Goal: Task Accomplishment & Management: Use online tool/utility

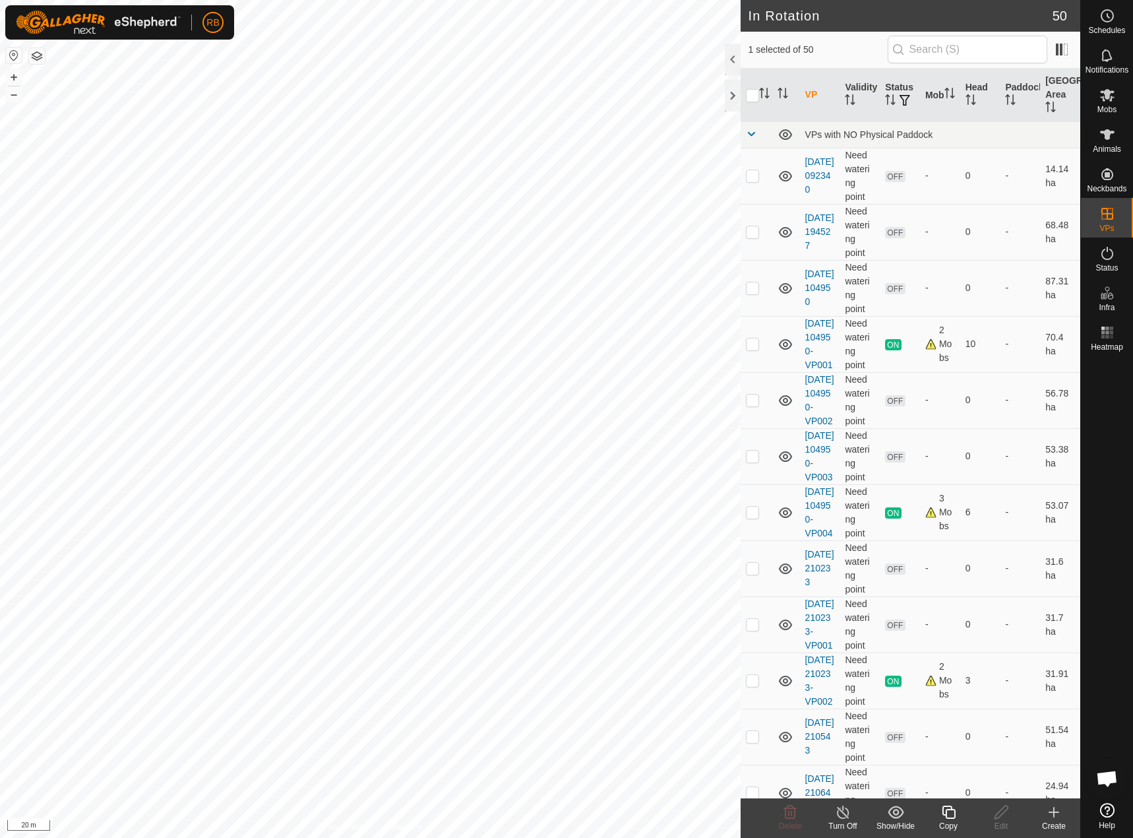
checkbox input "false"
checkbox input "true"
click at [951, 820] on div "Copy" at bounding box center [948, 826] width 53 height 12
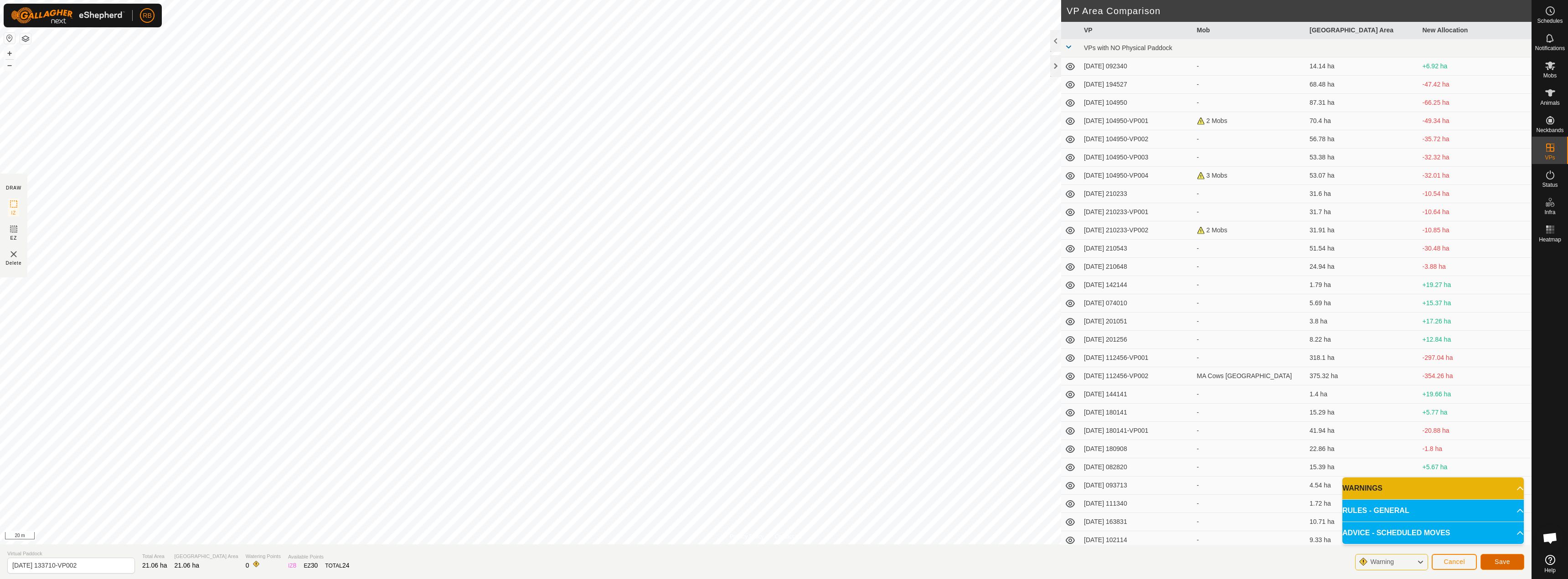
click at [783, 561] on button "Save" at bounding box center [1502, 562] width 44 height 16
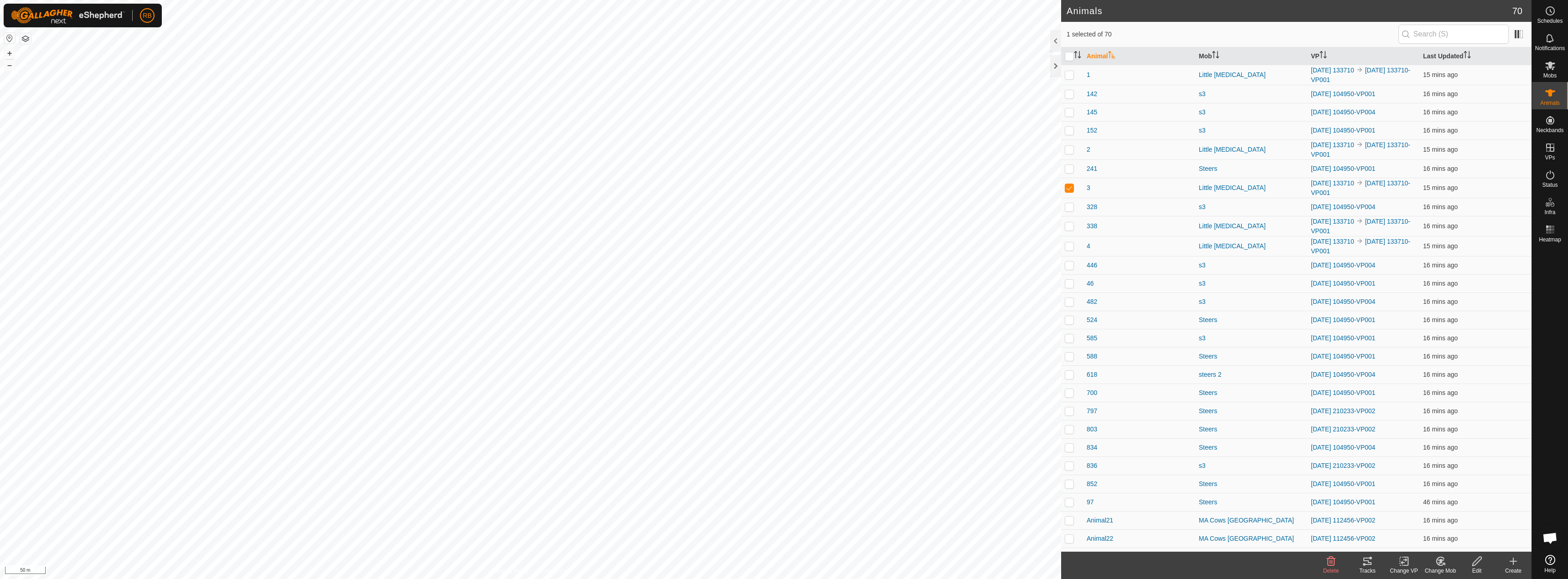
checkbox input "true"
click at [783, 567] on div "Change VP" at bounding box center [1404, 571] width 37 height 8
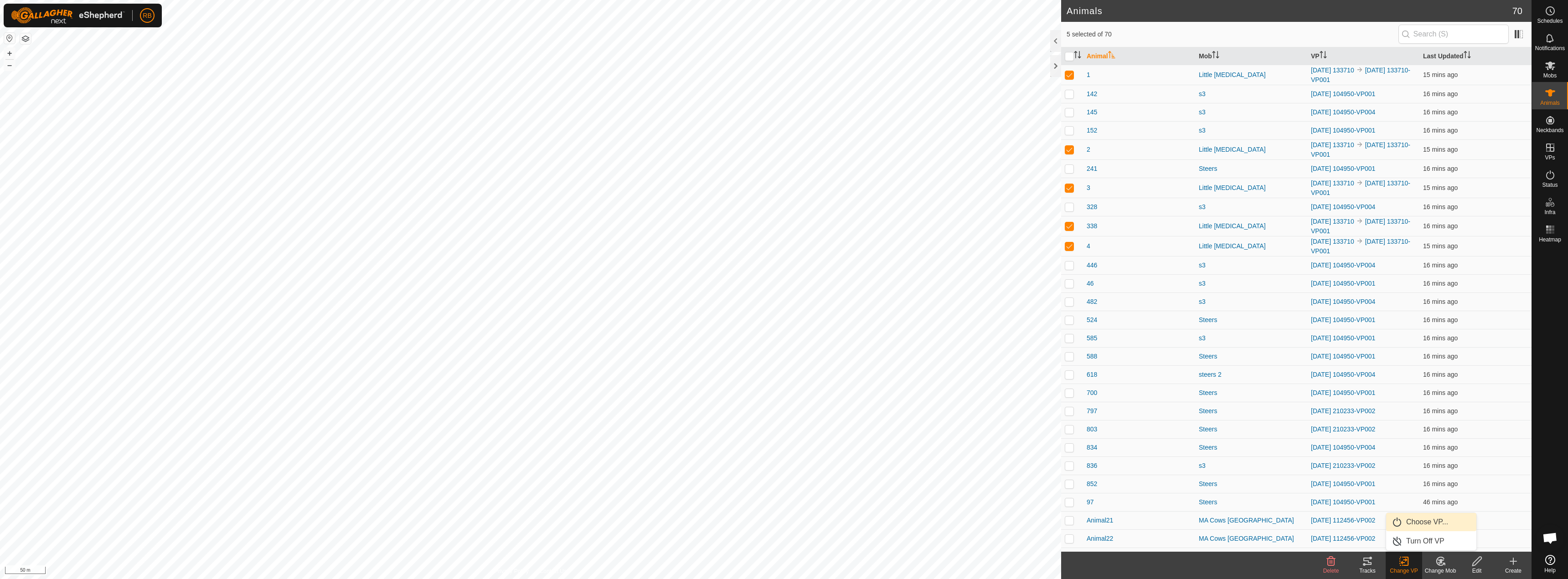
click at [783, 527] on link "Choose VP..." at bounding box center [1431, 522] width 91 height 18
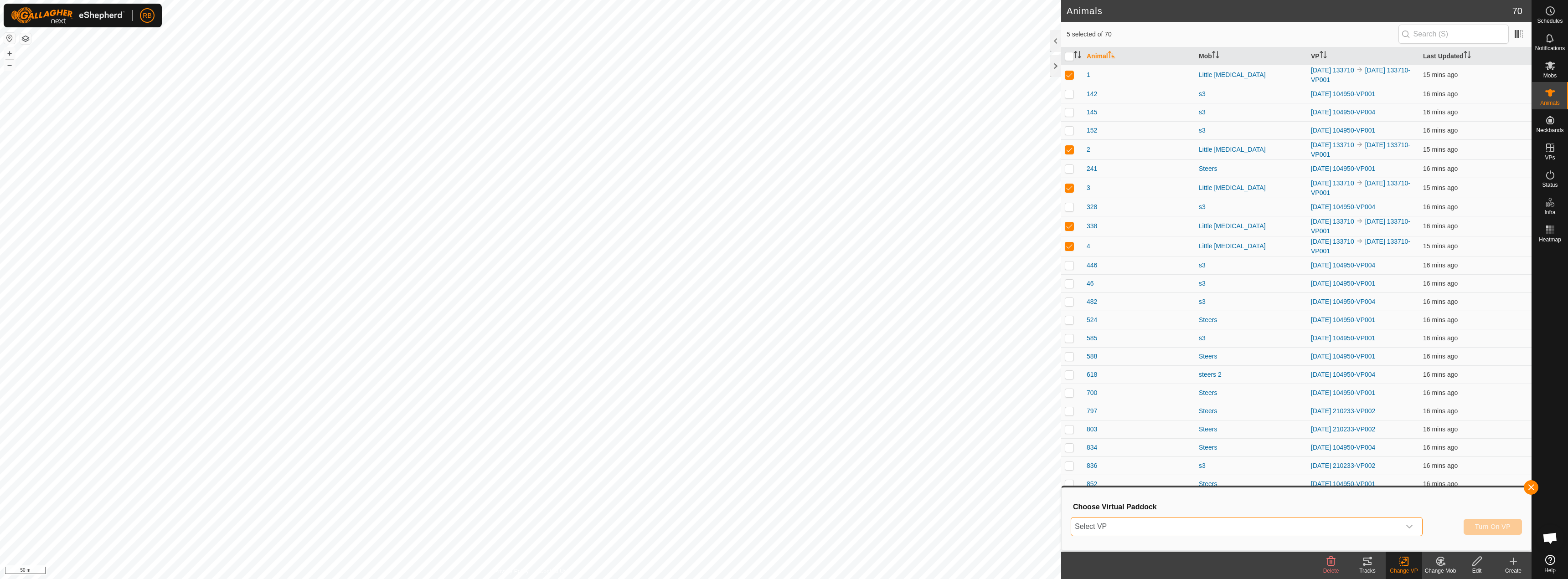
click at [783, 535] on span "Select VP" at bounding box center [1236, 526] width 329 height 18
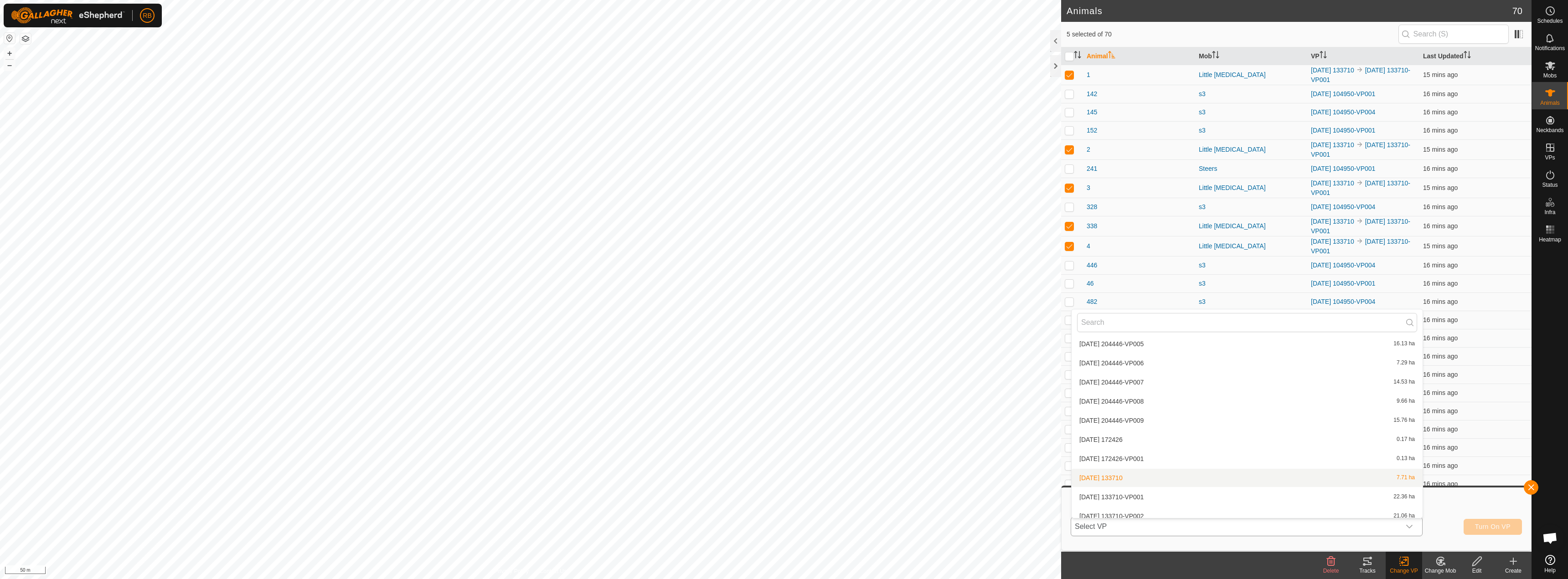
scroll to position [814, 0]
click at [783, 491] on li "[DATE] 133710-VP002 21.06 ha" at bounding box center [1247, 490] width 351 height 18
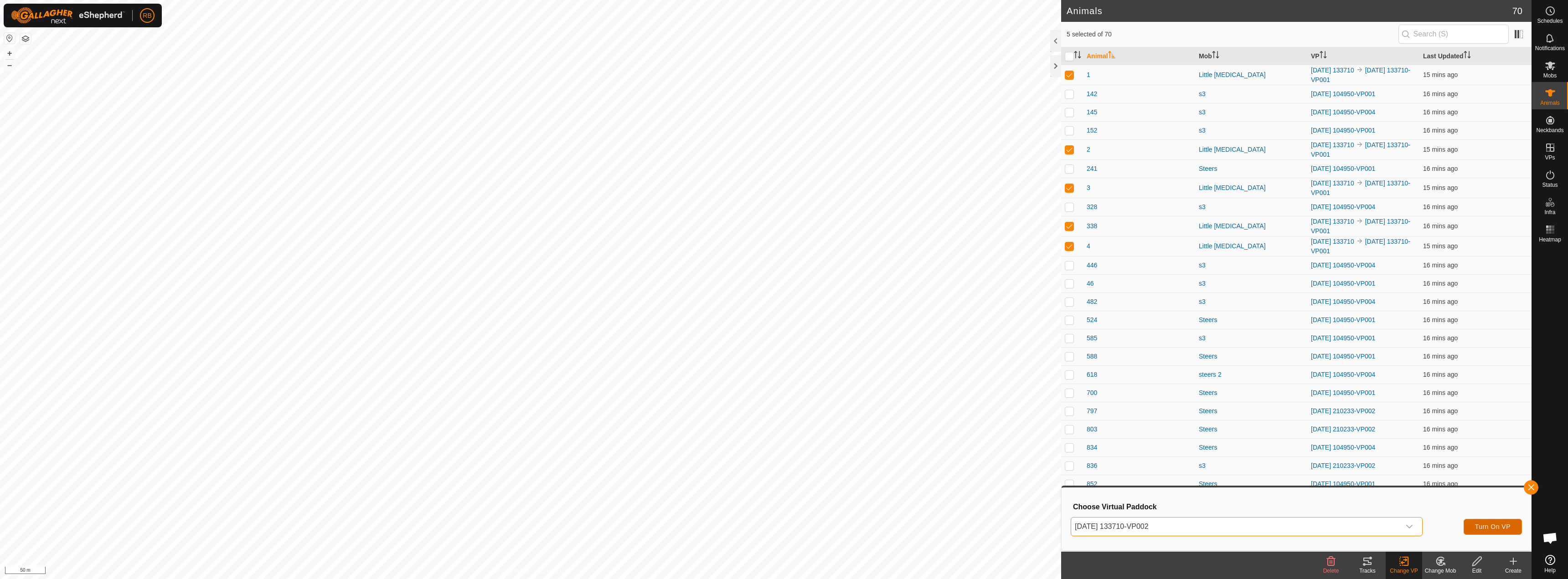
click at [783, 525] on span "Turn On VP" at bounding box center [1493, 526] width 35 height 8
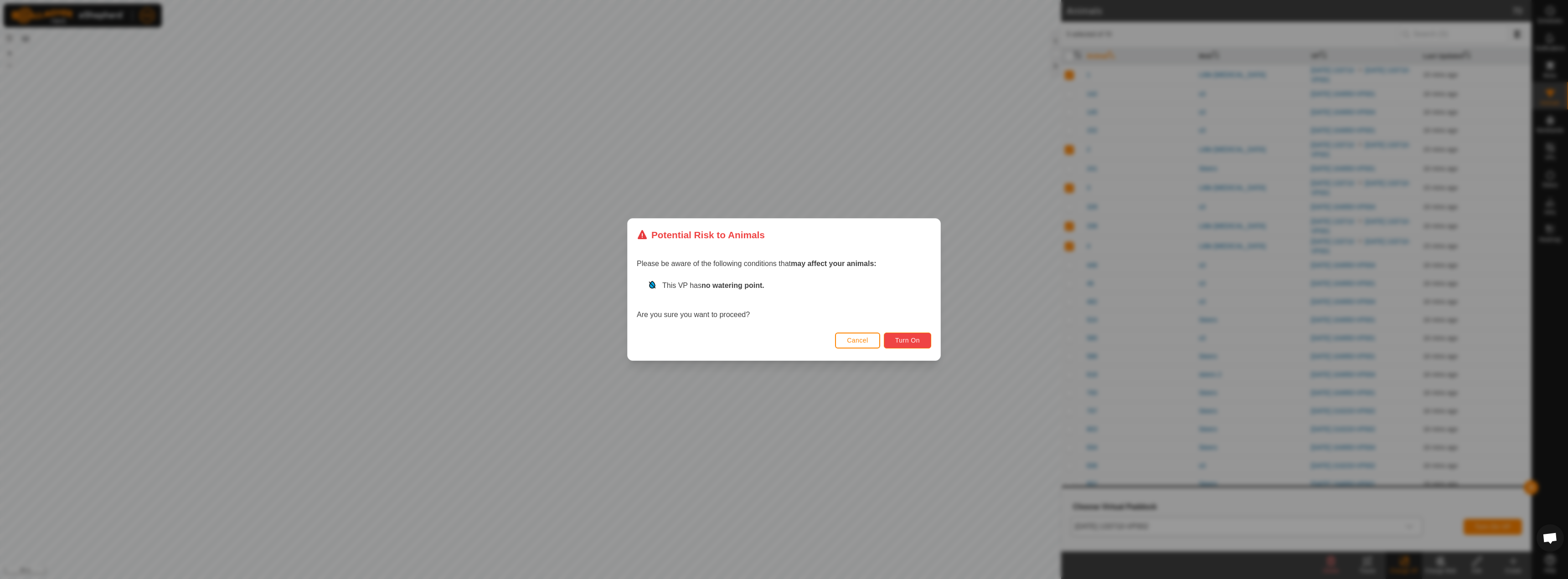
click at [783, 341] on span "Turn On" at bounding box center [908, 340] width 25 height 8
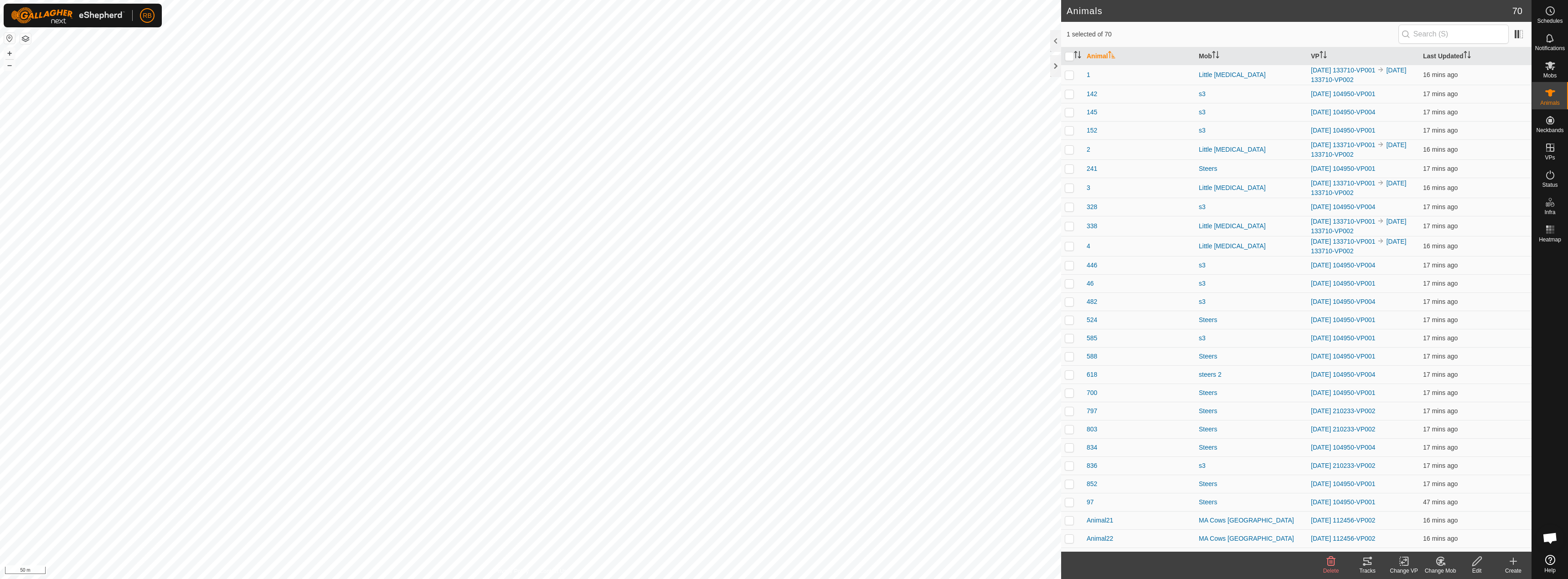
click at [783, 567] on tracks-svg-icon at bounding box center [1368, 562] width 37 height 11
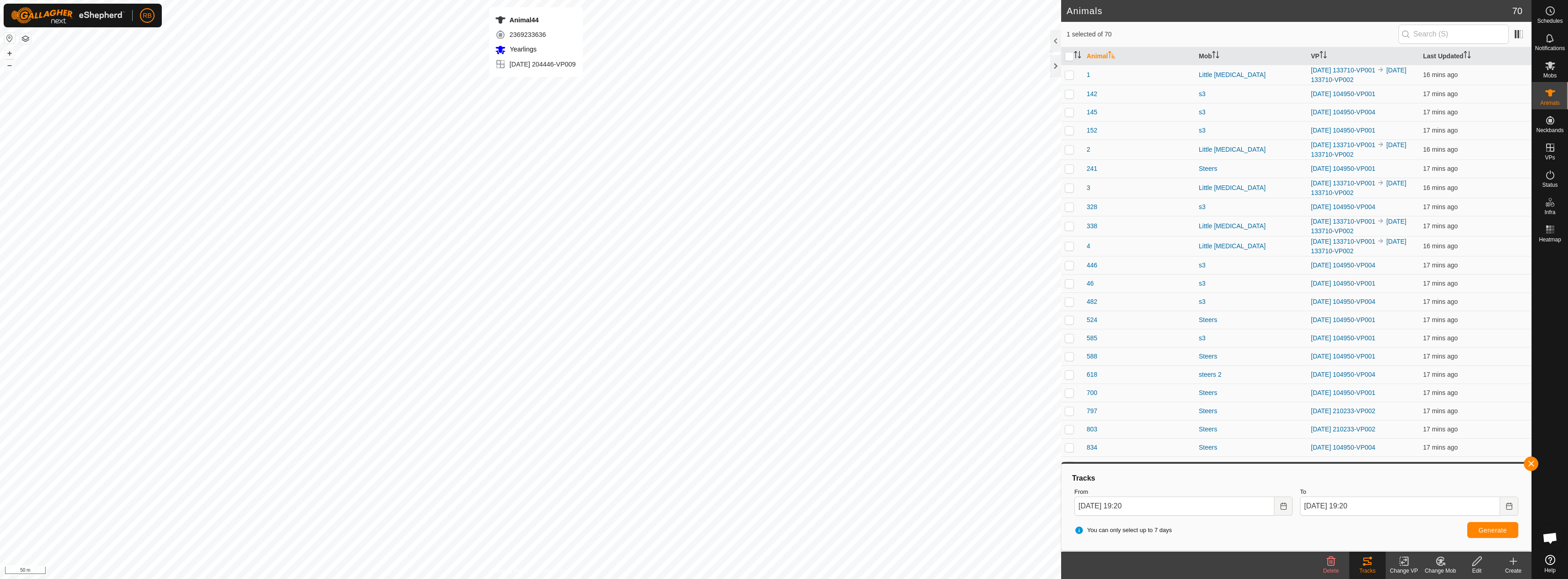
checkbox input "true"
checkbox input "false"
click at [783, 466] on button "button" at bounding box center [1531, 464] width 15 height 15
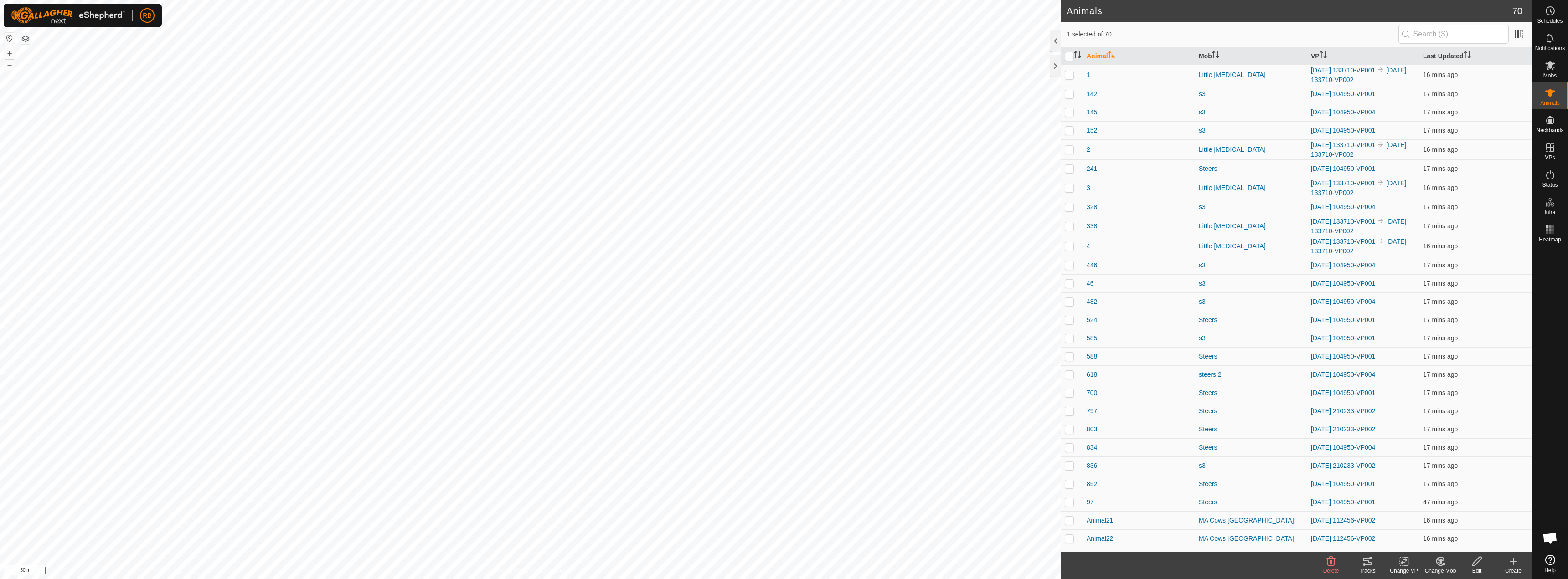
click at [783, 571] on div "Tracks" at bounding box center [1368, 571] width 37 height 8
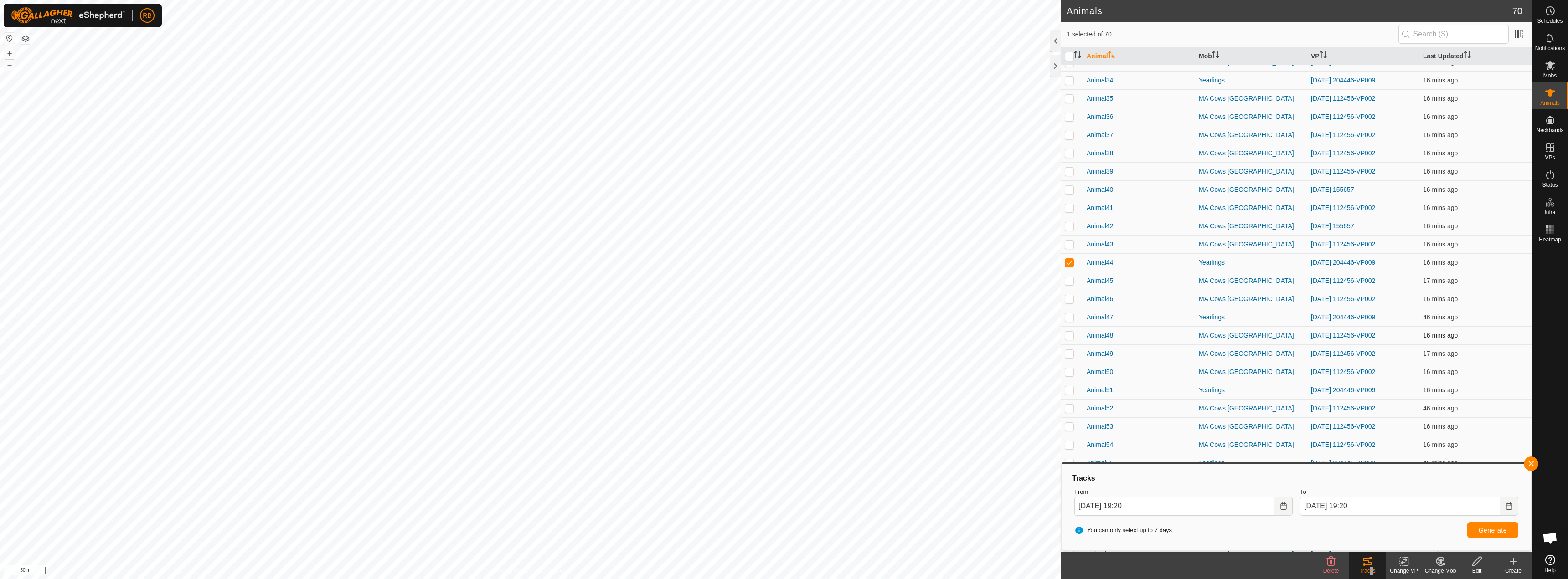
scroll to position [683, 0]
click at [783, 255] on link "[DATE] 204446-VP009" at bounding box center [1343, 256] width 64 height 8
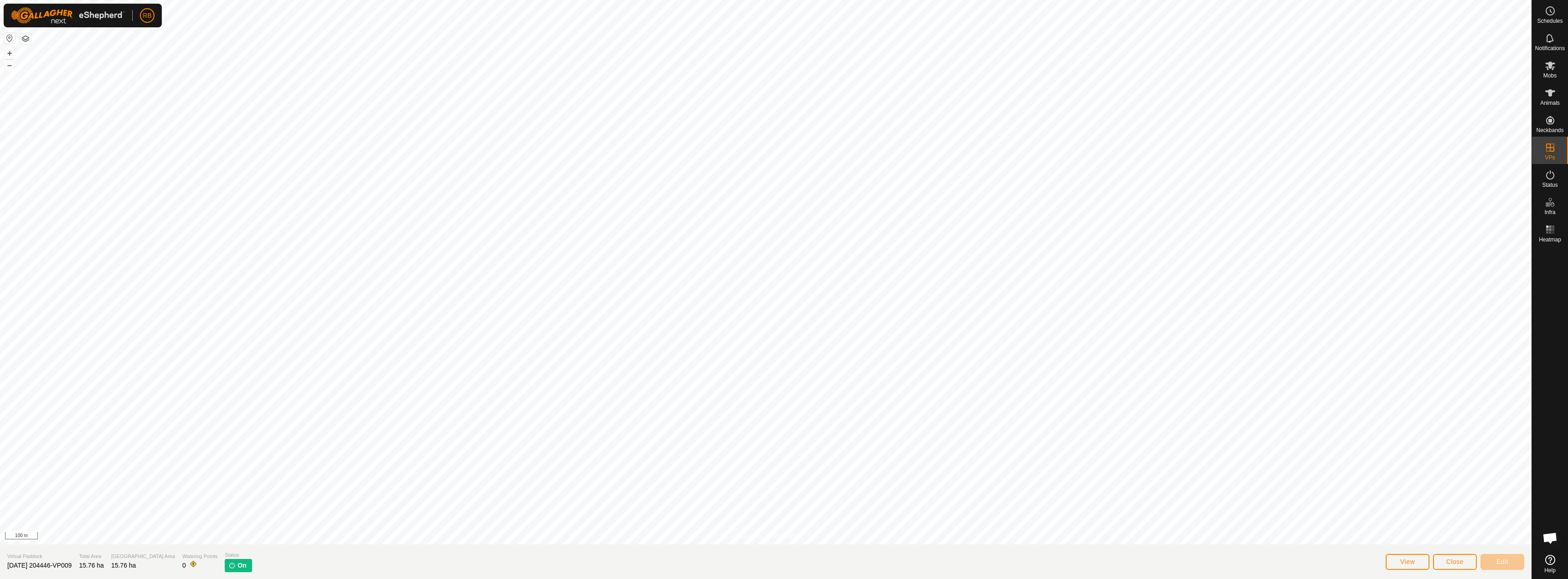
click at [783, 570] on div "View Close Edit" at bounding box center [1455, 562] width 139 height 22
click at [783, 565] on span "Close" at bounding box center [1455, 562] width 17 height 8
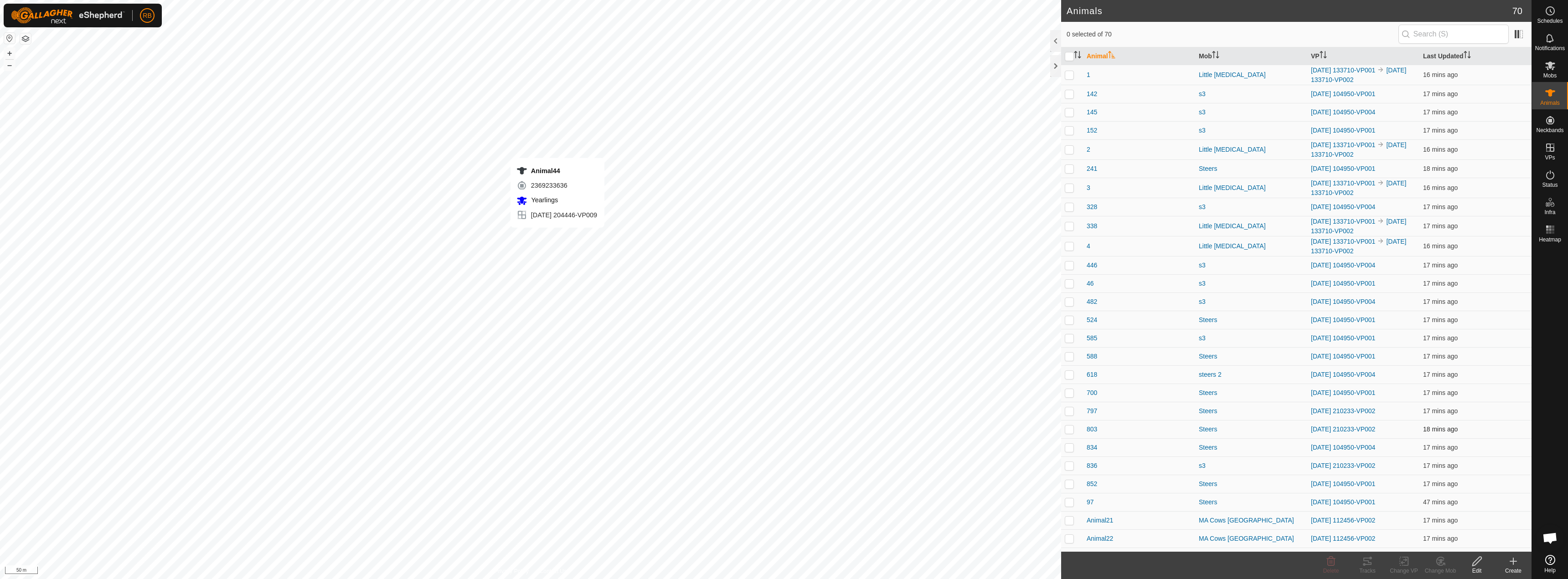
checkbox input "true"
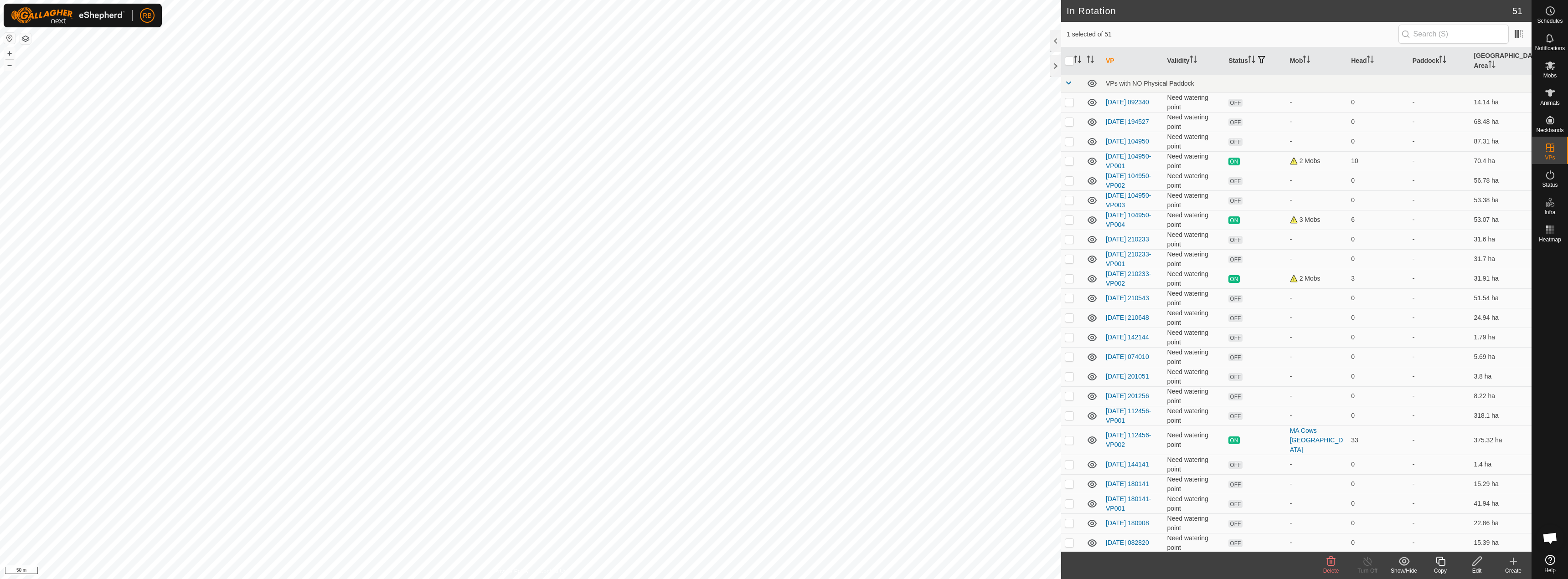
checkbox input "true"
checkbox input "false"
checkbox input "true"
checkbox input "false"
checkbox input "true"
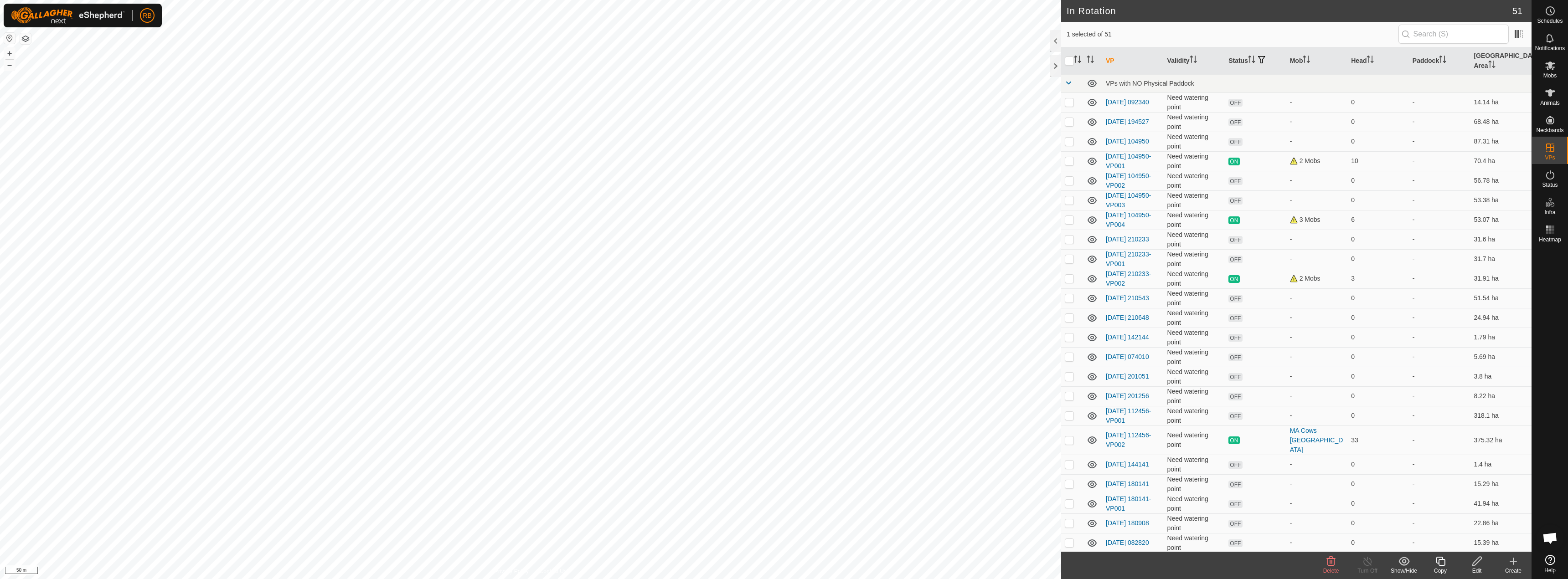
checkbox input "false"
checkbox input "true"
checkbox input "false"
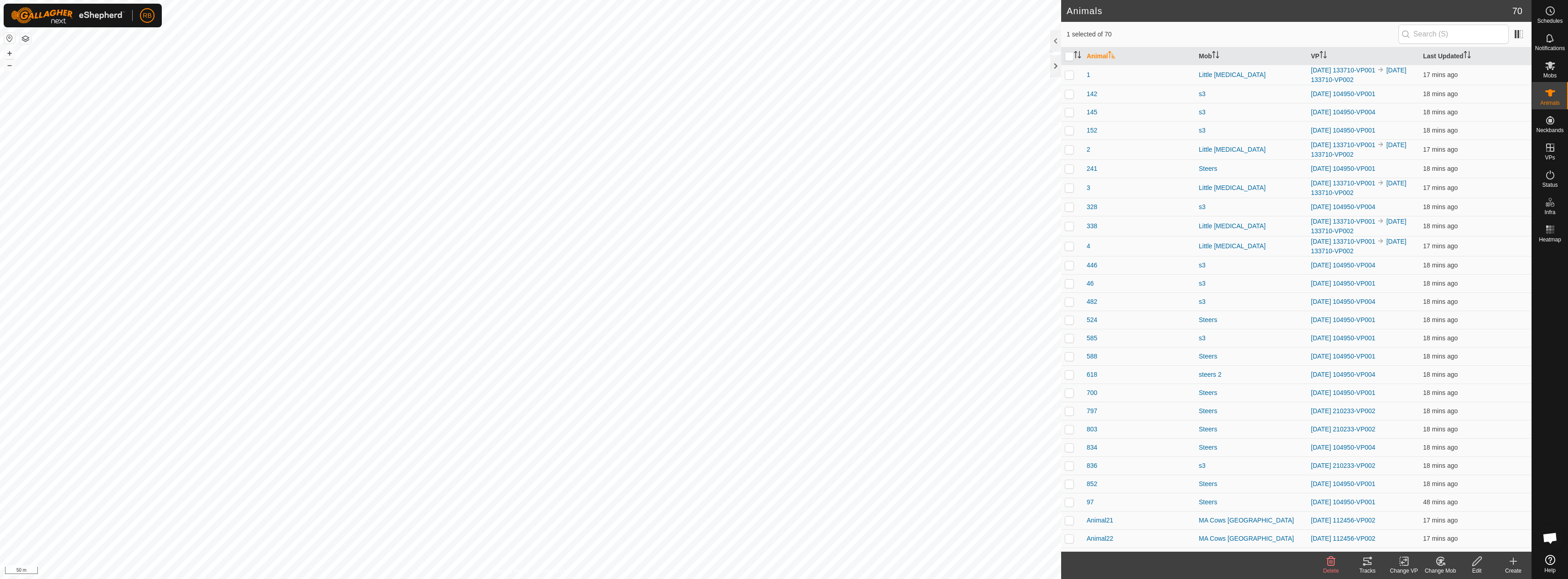
click at [783, 572] on div "Tracks" at bounding box center [1368, 571] width 37 height 8
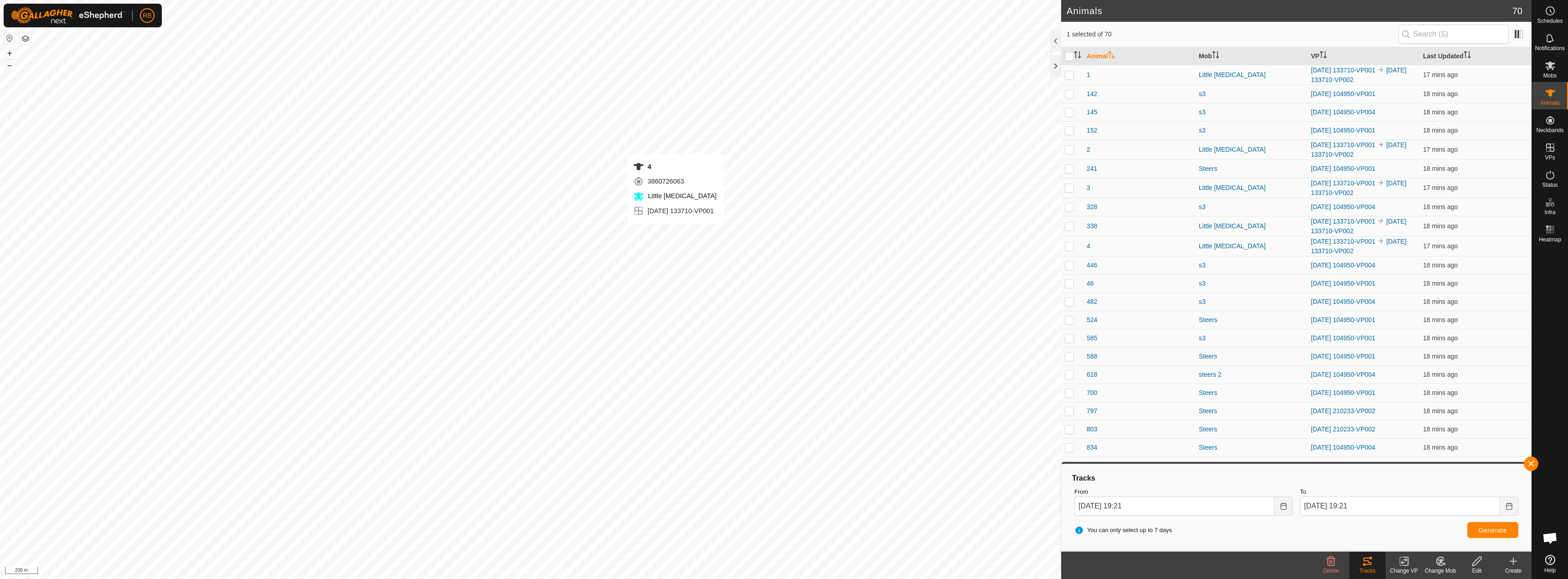
checkbox input "true"
checkbox input "false"
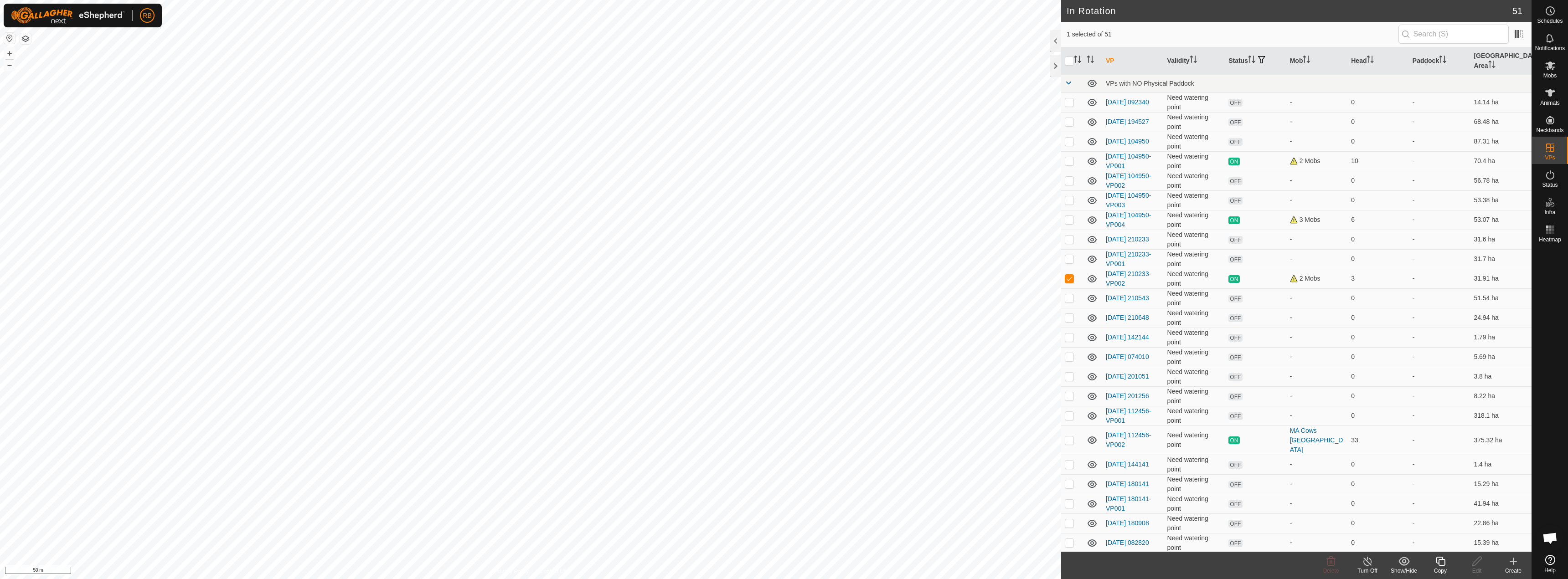
checkbox input "true"
checkbox input "false"
click at [783, 565] on icon at bounding box center [1441, 562] width 11 height 11
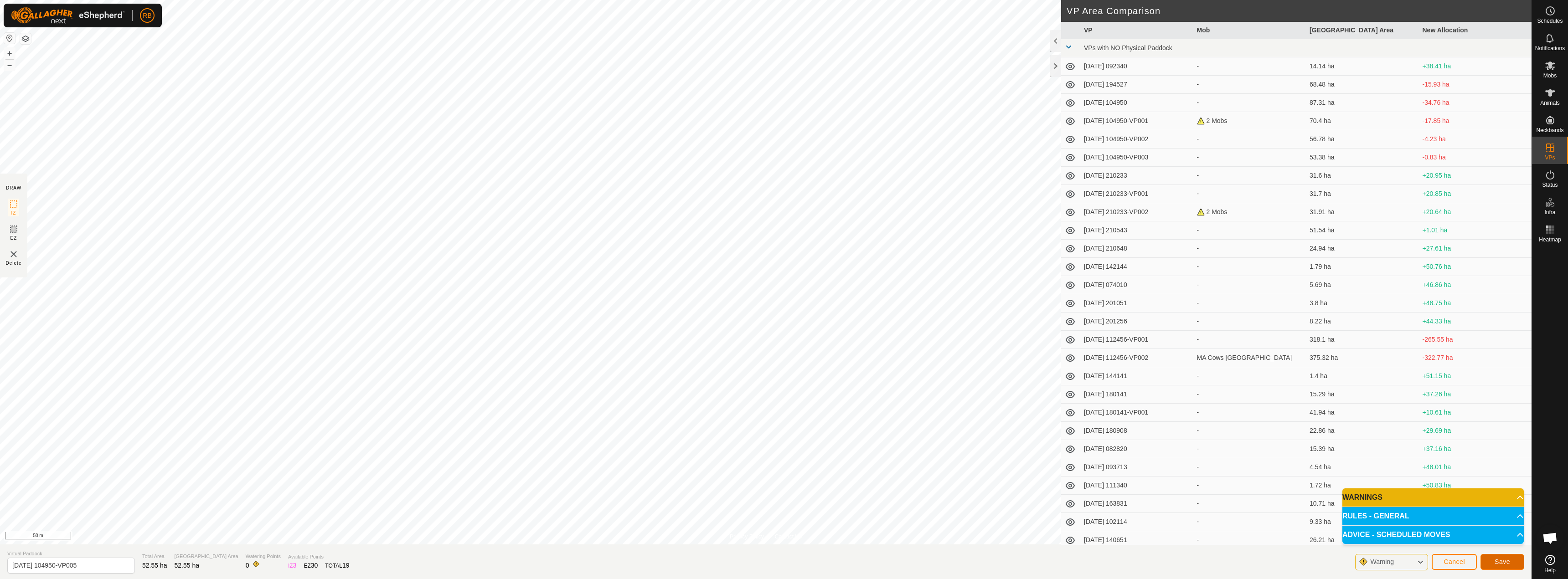
click at [783, 563] on span "Save" at bounding box center [1502, 562] width 15 height 8
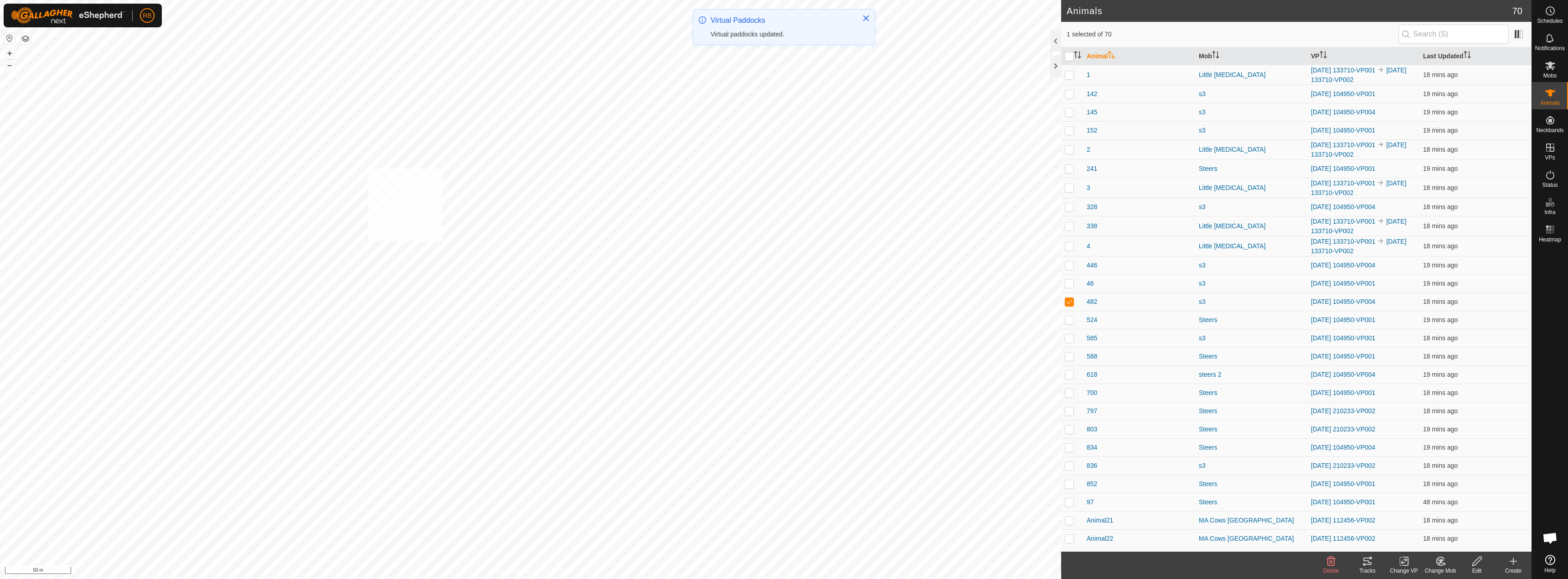
checkbox input "true"
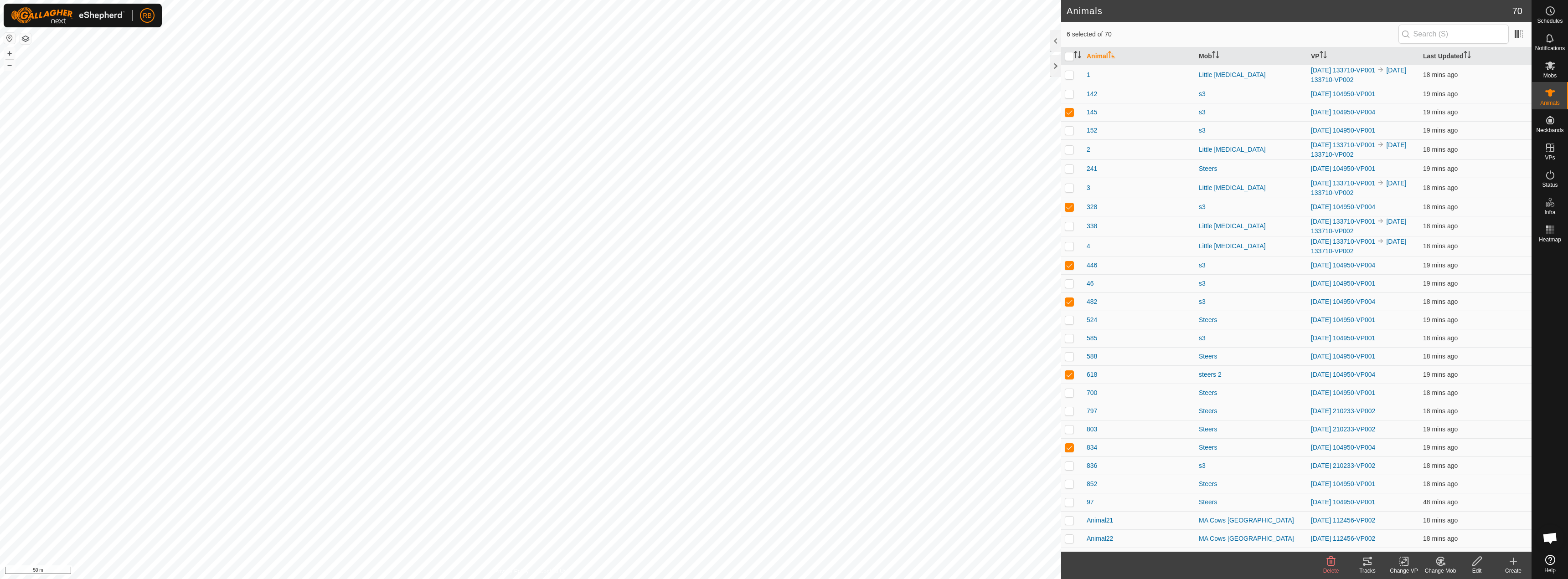
click at [783, 563] on icon at bounding box center [1404, 562] width 11 height 11
click at [783, 527] on link "Choose VP..." at bounding box center [1431, 522] width 91 height 18
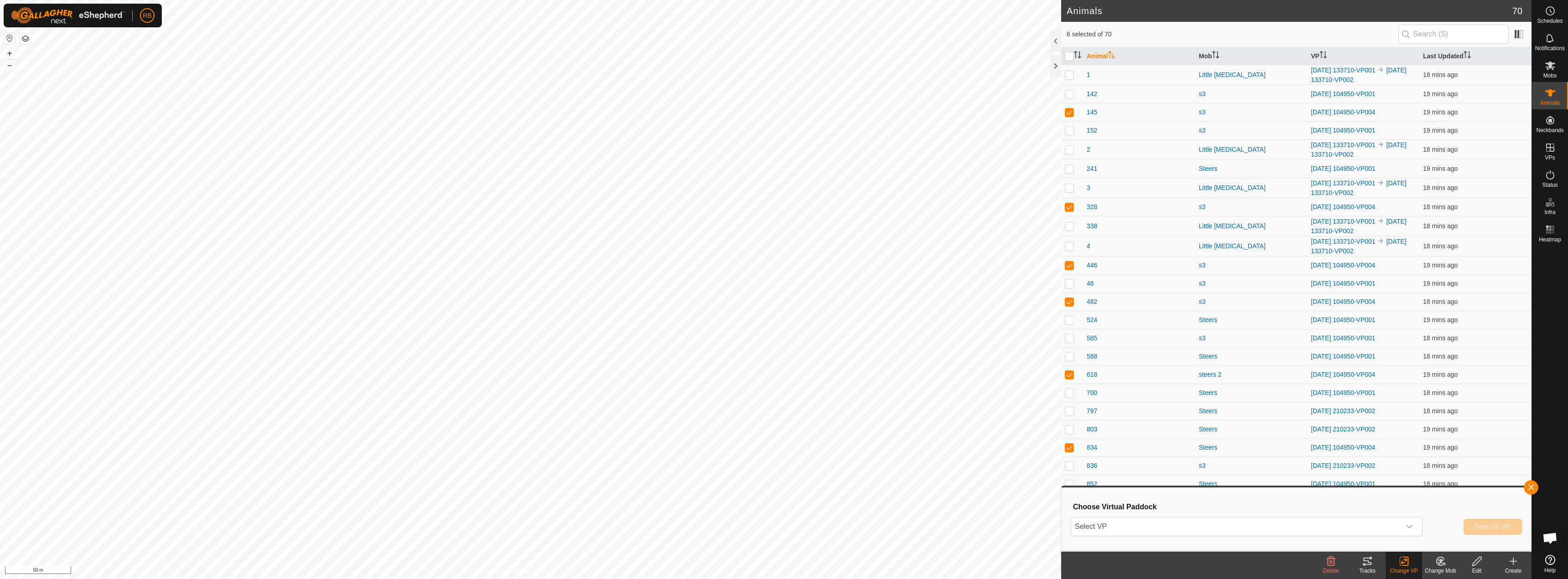
click at [783, 513] on div "Choose Virtual Paddock Select VP Turn On VP" at bounding box center [1296, 519] width 459 height 52
click at [783, 529] on span "Select VP" at bounding box center [1236, 526] width 329 height 18
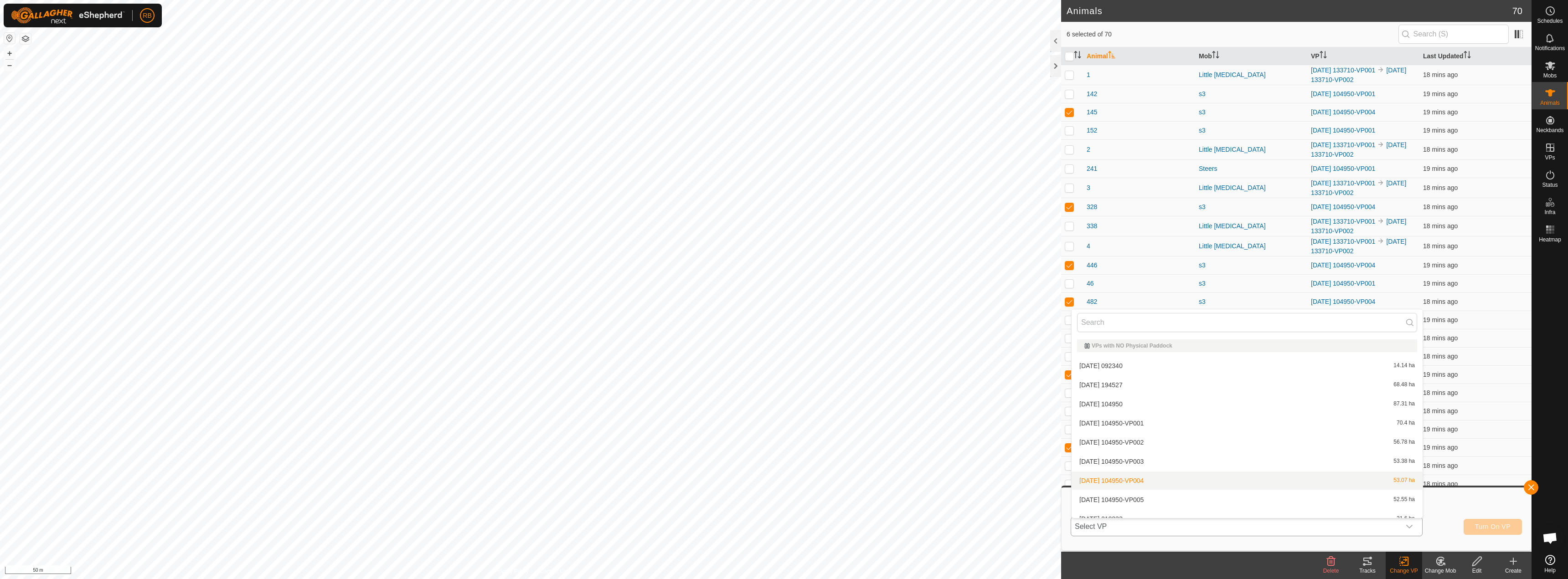
scroll to position [10, 0]
click at [783, 486] on li "[DATE] 104950-VP005 52.55 ha" at bounding box center [1247, 490] width 351 height 18
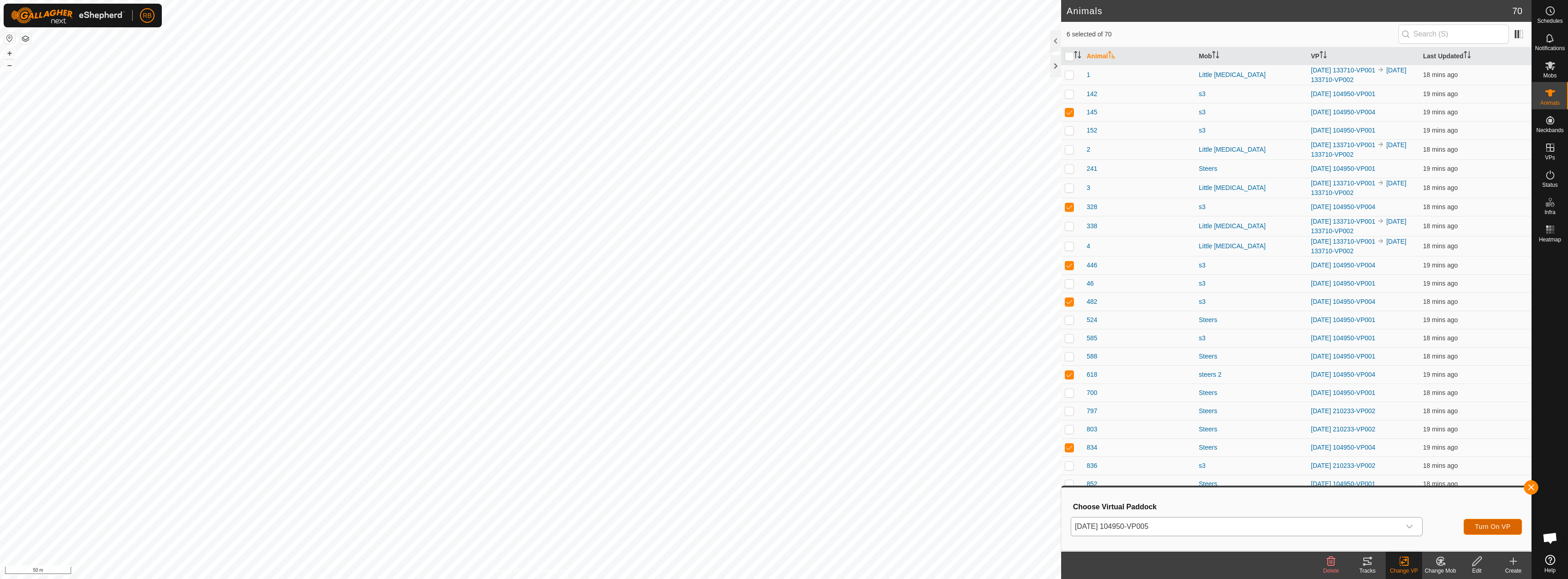
click at [783, 530] on span "Turn On VP" at bounding box center [1493, 526] width 35 height 8
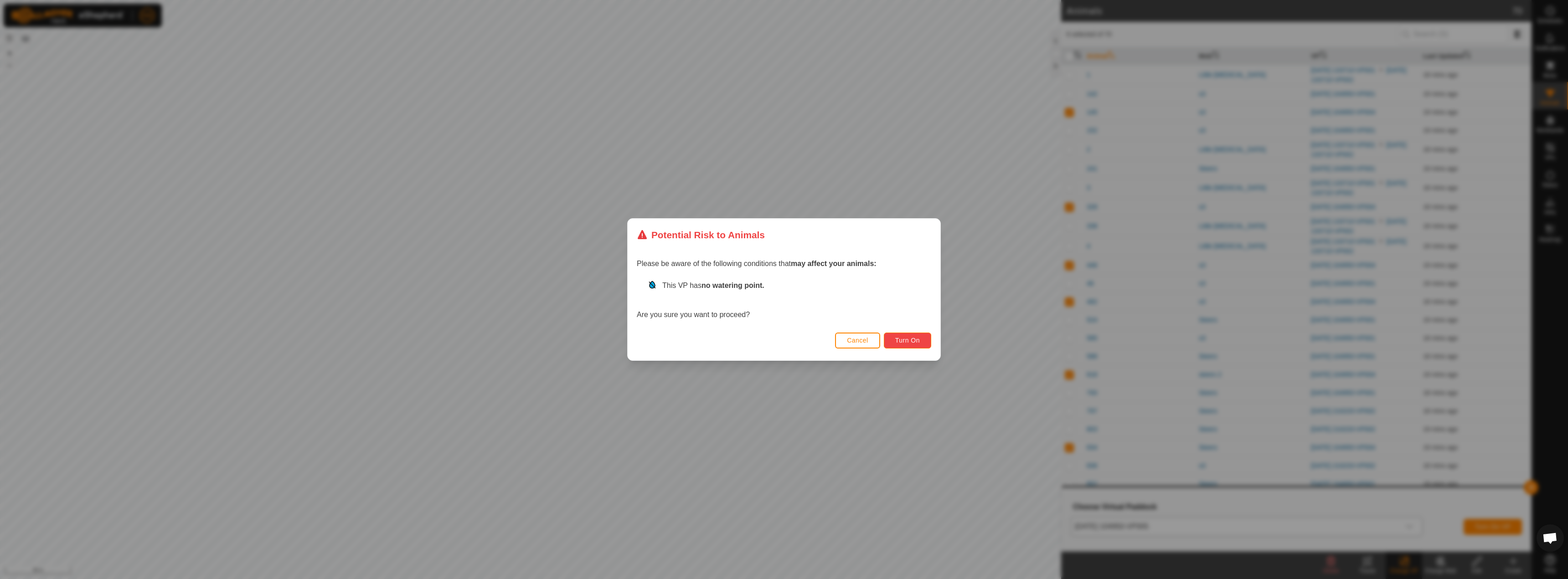
click at [783, 341] on button "Turn On" at bounding box center [907, 341] width 48 height 16
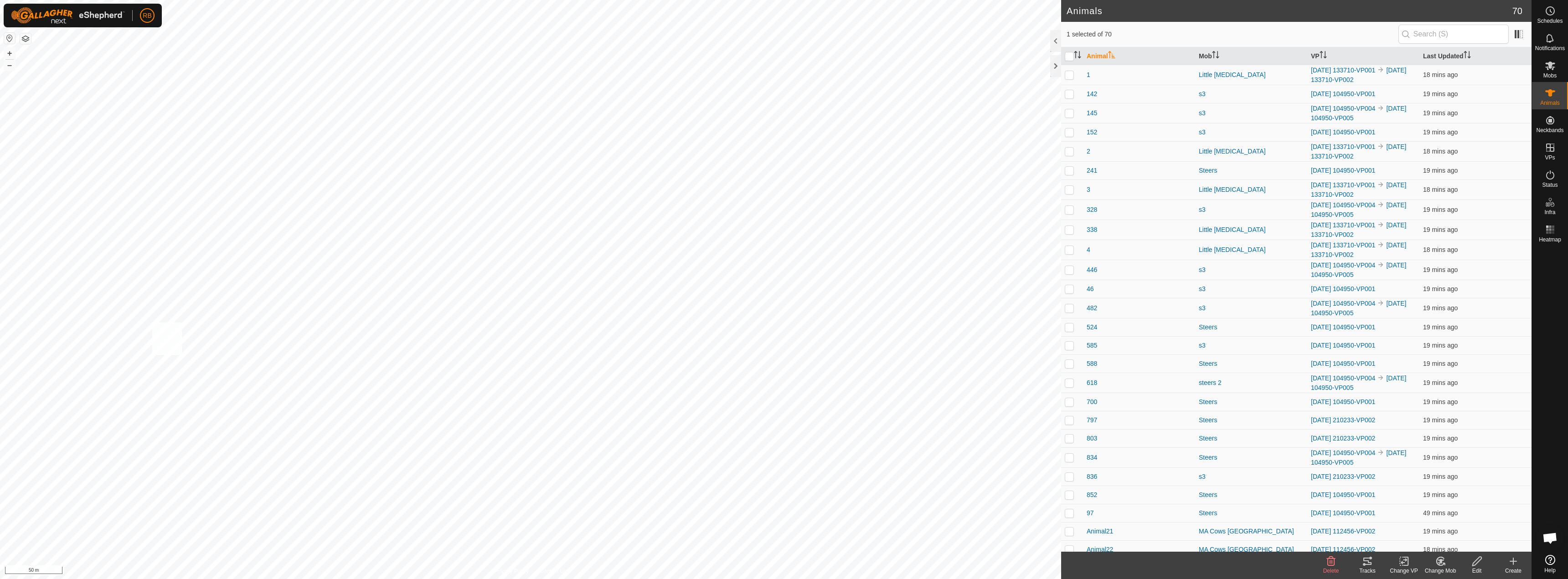
checkbox input "true"
click at [783, 565] on icon at bounding box center [1368, 562] width 11 height 11
